Goal: Transaction & Acquisition: Purchase product/service

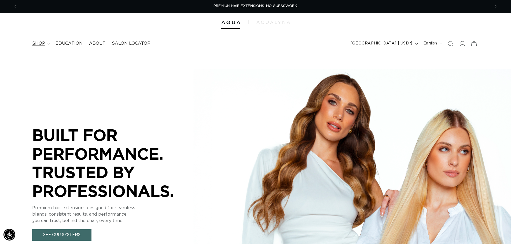
click at [45, 46] on summary "shop" at bounding box center [40, 44] width 23 height 12
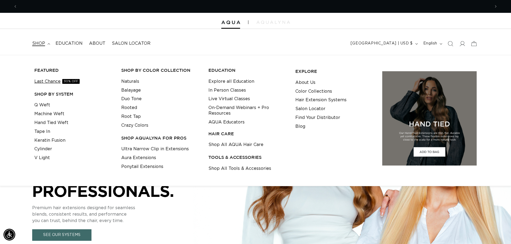
scroll to position [0, 473]
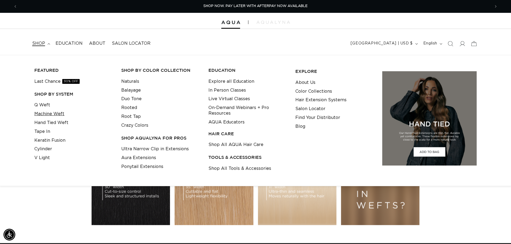
click at [47, 117] on link "Machine Weft" at bounding box center [49, 114] width 30 height 9
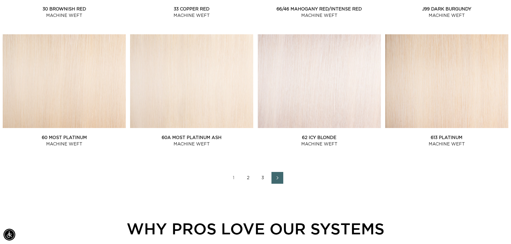
scroll to position [724, 0]
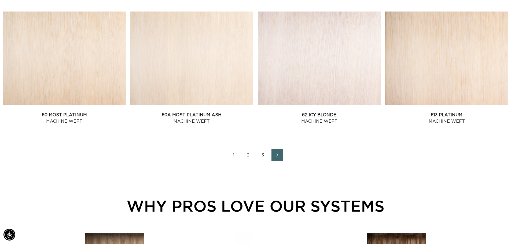
click at [247, 156] on link "2" at bounding box center [248, 155] width 12 height 12
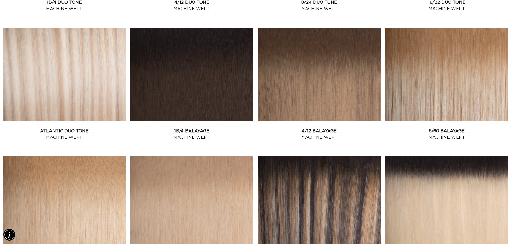
scroll to position [0, 946]
click at [199, 132] on link "1B/4 Balayage Machine Weft" at bounding box center [191, 134] width 123 height 13
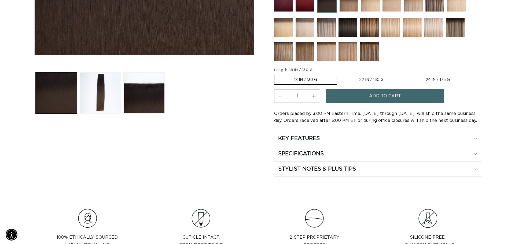
scroll to position [241, 0]
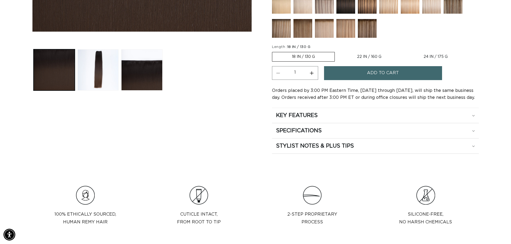
click at [353, 74] on button "Add to cart" at bounding box center [383, 73] width 118 height 14
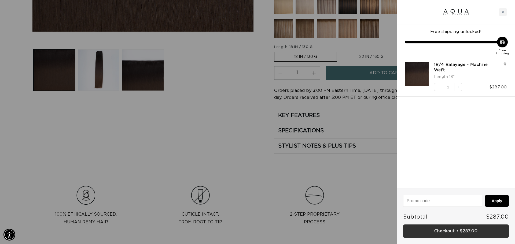
scroll to position [0, 0]
click at [448, 231] on link "Checkout • $287.00" at bounding box center [456, 232] width 106 height 14
